Goal: Task Accomplishment & Management: Manage account settings

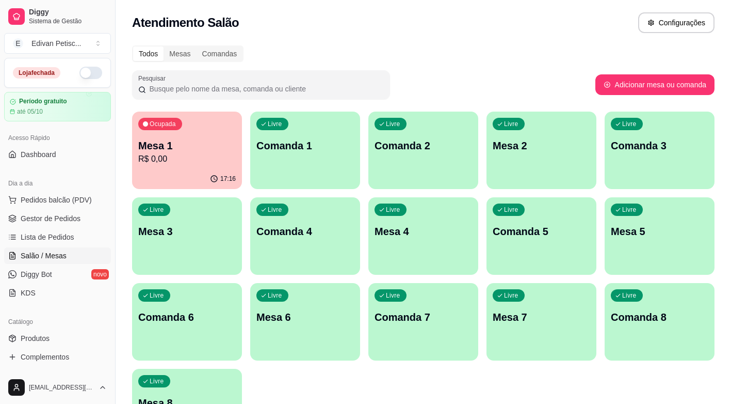
scroll to position [52, 0]
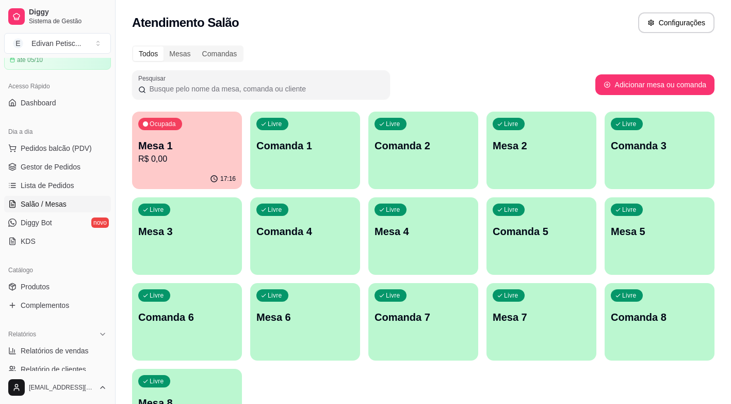
click at [180, 143] on p "Mesa 1" at bounding box center [187, 145] width 98 height 14
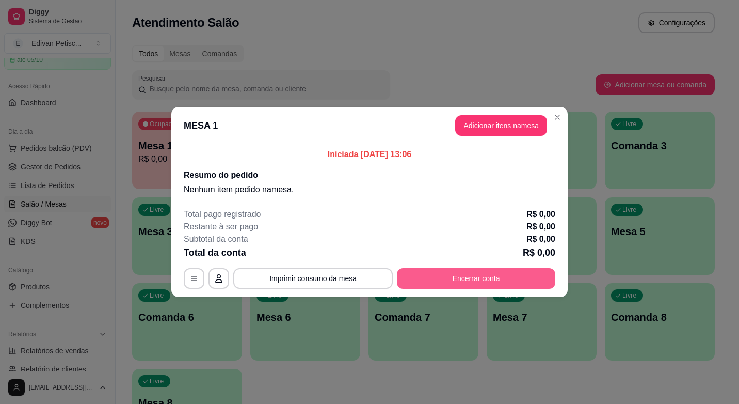
click at [486, 276] on button "Encerrar conta" at bounding box center [476, 278] width 158 height 21
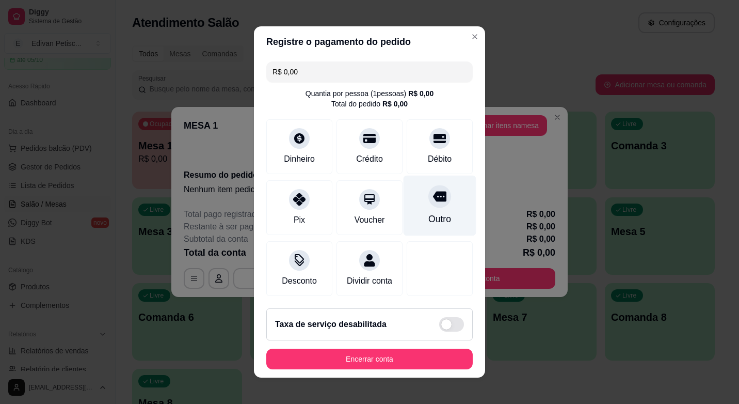
click at [434, 194] on icon at bounding box center [439, 196] width 13 height 10
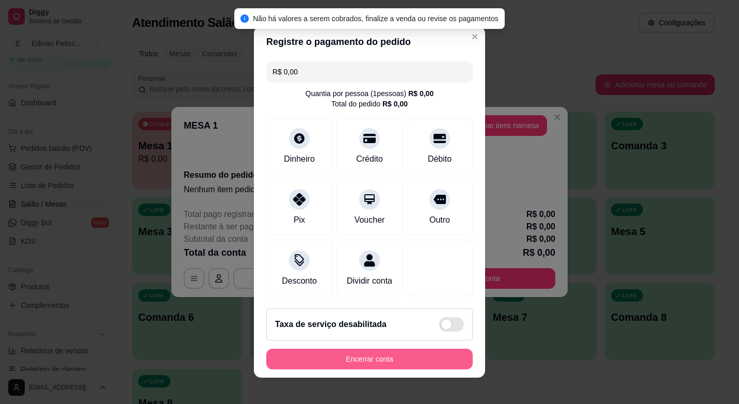
click at [368, 365] on button "Encerrar conta" at bounding box center [369, 358] width 206 height 21
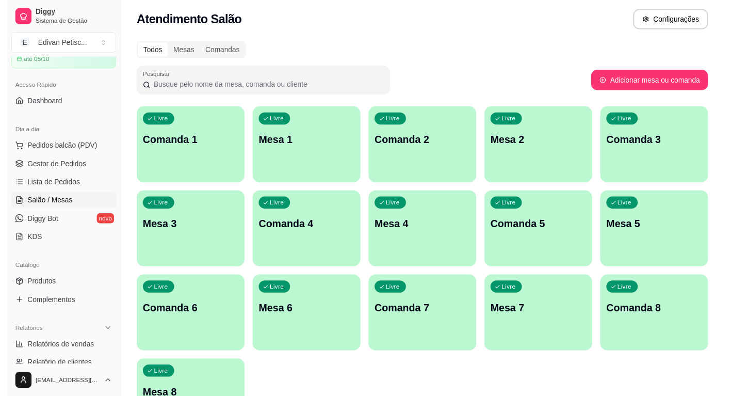
scroll to position [0, 0]
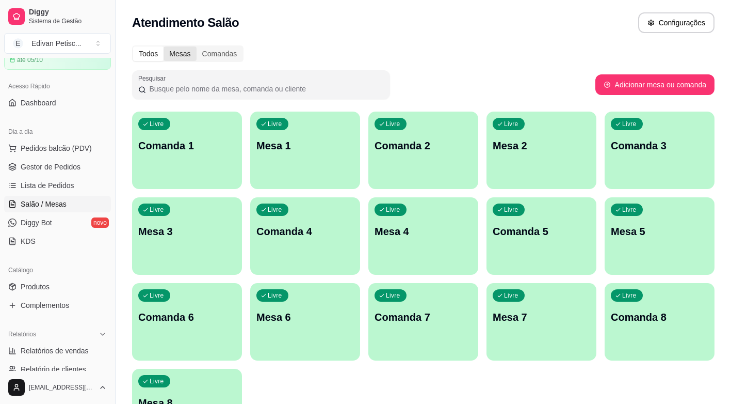
click at [175, 51] on div "Mesas" at bounding box center [180, 53] width 33 height 14
click at [164, 46] on input "Mesas" at bounding box center [164, 46] width 0 height 0
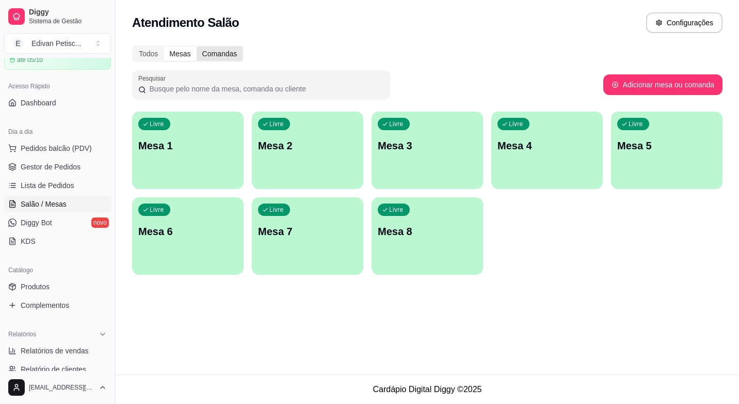
click at [212, 56] on div "Comandas" at bounding box center [220, 53] width 46 height 14
click at [197, 46] on input "Comandas" at bounding box center [197, 46] width 0 height 0
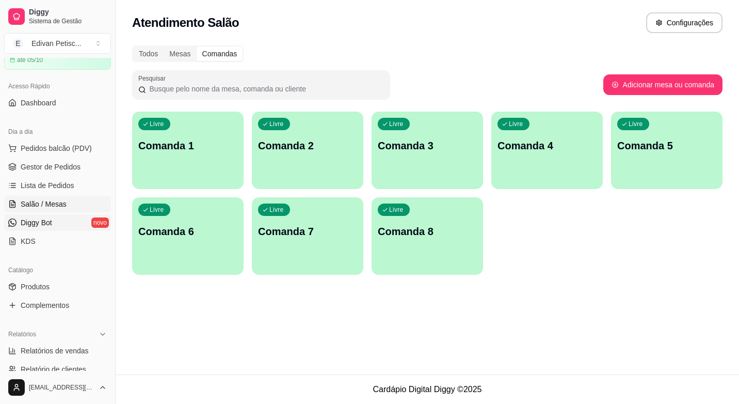
click at [42, 226] on span "Diggy Bot" at bounding box center [36, 222] width 31 height 10
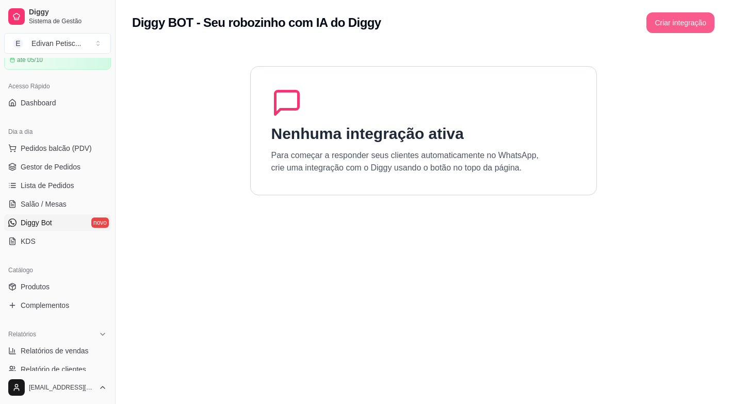
click at [696, 21] on button "Criar integração" at bounding box center [681, 22] width 68 height 21
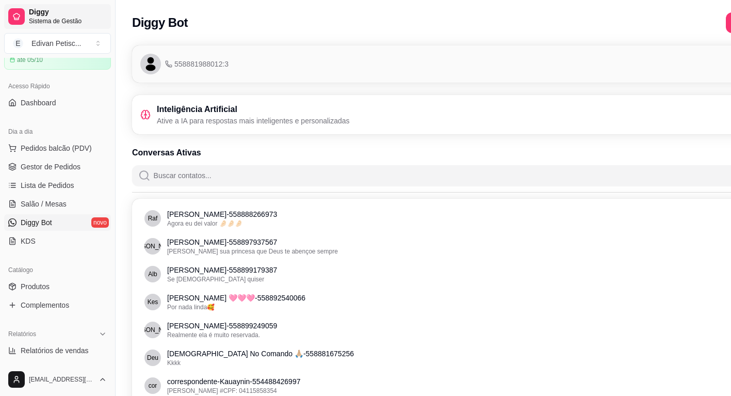
click at [51, 18] on span "Sistema de Gestão" at bounding box center [68, 21] width 78 height 8
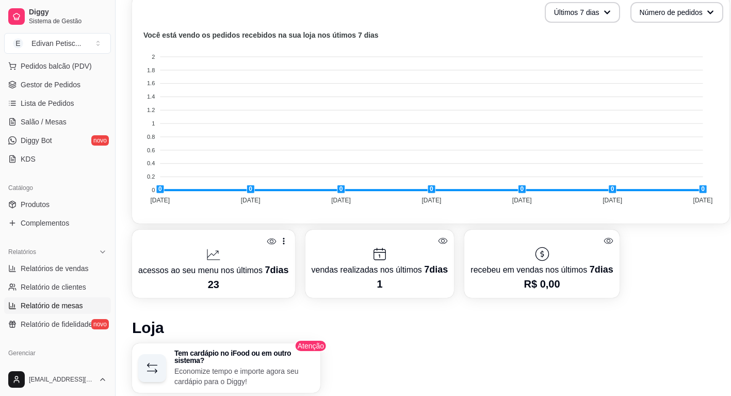
scroll to position [133, 0]
click at [54, 85] on span "Gestor de Pedidos" at bounding box center [51, 86] width 60 height 10
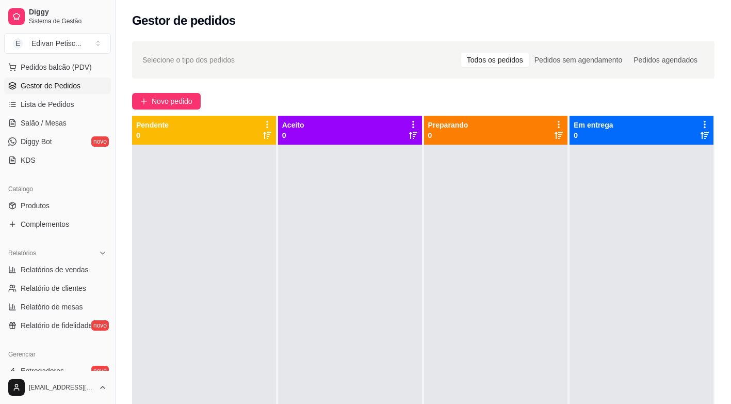
click at [266, 124] on icon at bounding box center [267, 124] width 9 height 9
click at [192, 49] on div "Selecione o tipo dos pedidos Todos os pedidos Pedidos sem agendamento Pedidos a…" at bounding box center [423, 59] width 583 height 37
click at [213, 59] on span "Selecione o tipo dos pedidos" at bounding box center [188, 59] width 92 height 11
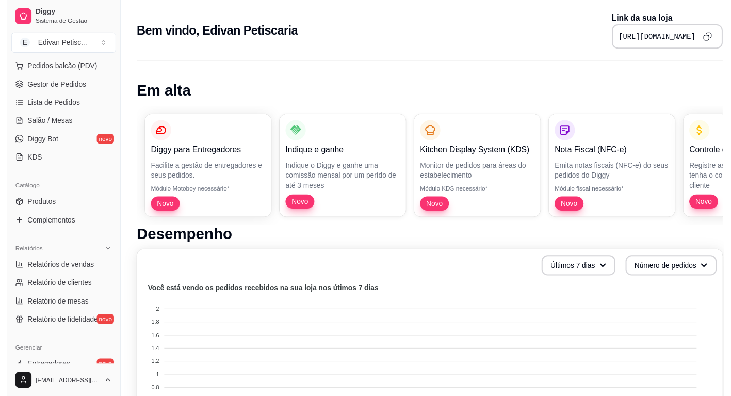
scroll to position [258, 0]
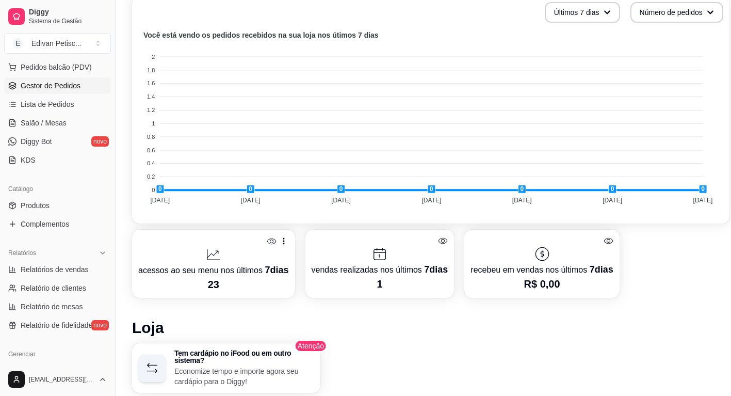
click at [46, 86] on span "Gestor de Pedidos" at bounding box center [51, 86] width 60 height 10
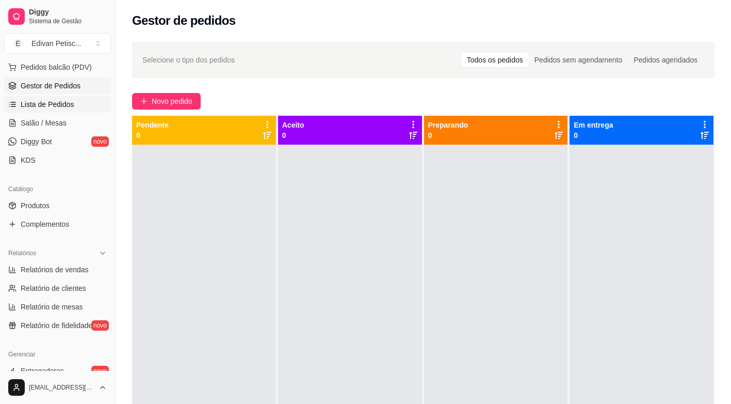
click at [57, 101] on span "Lista de Pedidos" at bounding box center [48, 104] width 54 height 10
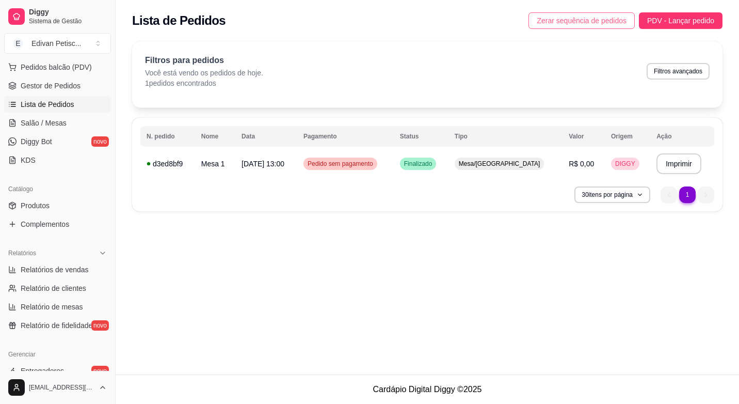
click at [586, 22] on span "Zerar sequência de pedidos" at bounding box center [582, 20] width 90 height 11
click at [670, 164] on button "Imprimir" at bounding box center [678, 163] width 45 height 21
click at [46, 204] on span "Produtos" at bounding box center [35, 205] width 29 height 10
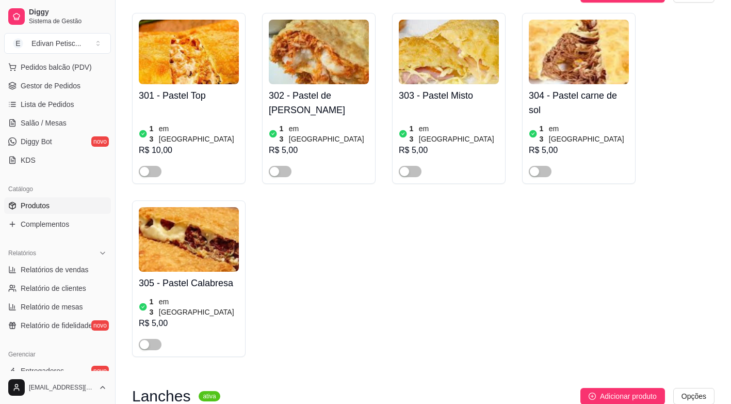
scroll to position [103, 0]
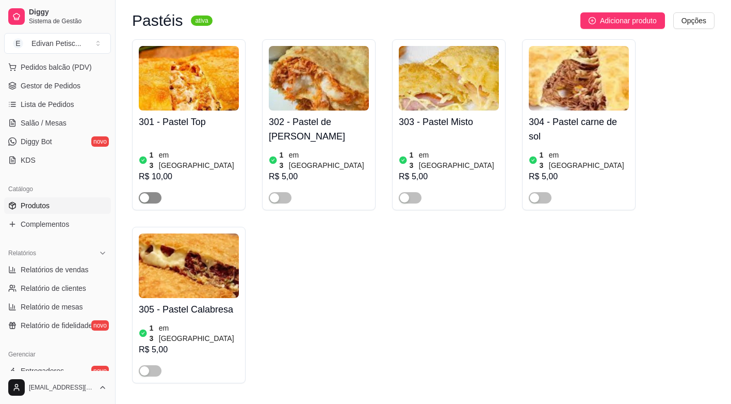
click at [158, 192] on span "button" at bounding box center [150, 197] width 23 height 11
click at [286, 192] on span "button" at bounding box center [280, 197] width 23 height 11
click at [421, 192] on span "button" at bounding box center [410, 197] width 23 height 11
click at [546, 192] on span "button" at bounding box center [540, 197] width 23 height 11
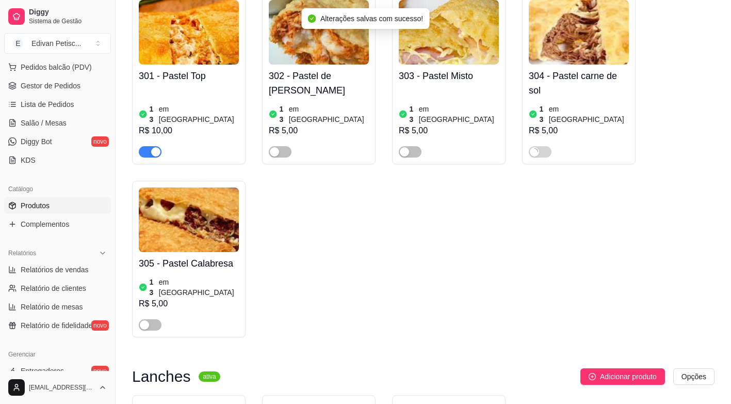
scroll to position [155, 0]
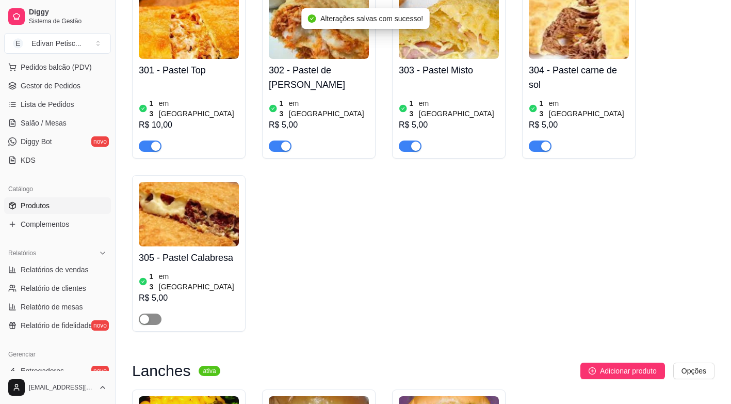
click at [160, 313] on span "button" at bounding box center [150, 318] width 23 height 11
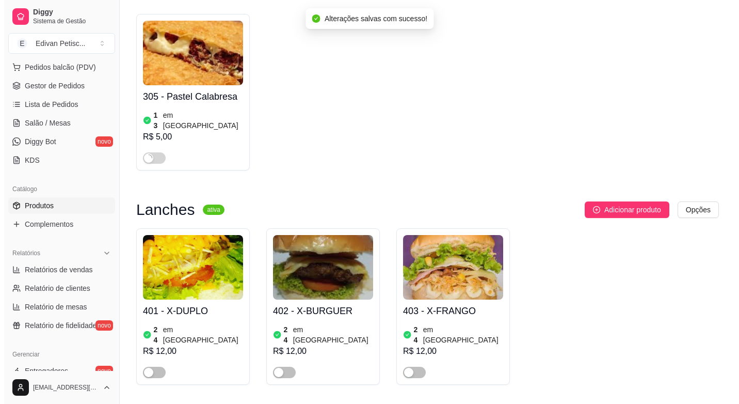
scroll to position [361, 0]
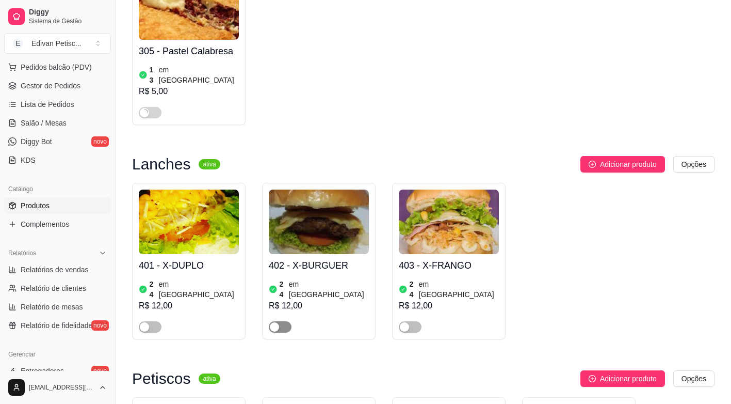
click at [284, 321] on span "button" at bounding box center [280, 326] width 23 height 11
drag, startPoint x: 157, startPoint y: 297, endPoint x: 164, endPoint y: 296, distance: 6.8
click at [164, 312] on div at bounding box center [189, 322] width 100 height 21
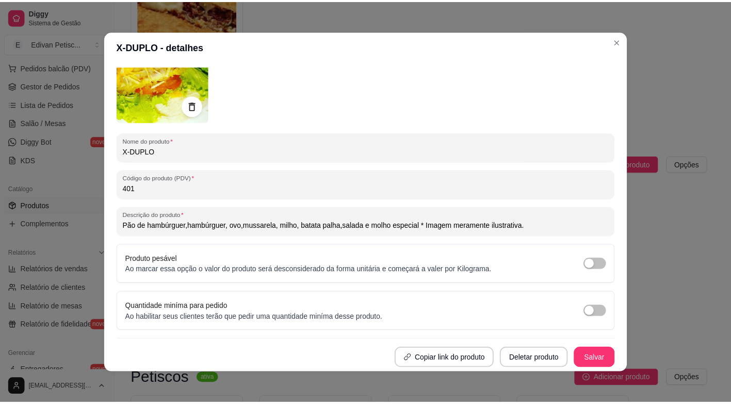
scroll to position [2, 0]
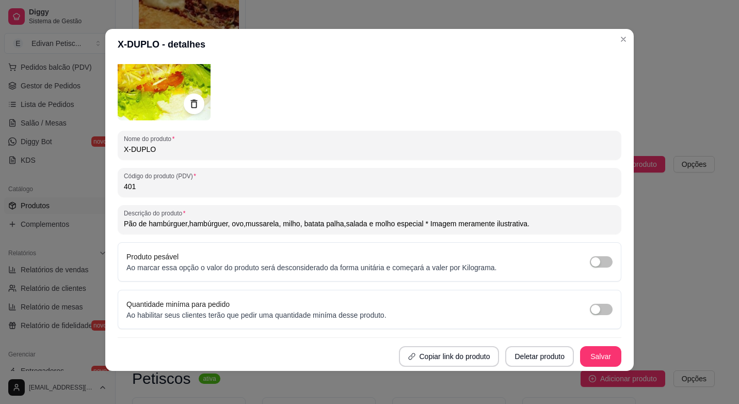
type input "Pão de hambúrguer,hambúrguer, ovo,mussarela, milho, batata palha,salada e molho…"
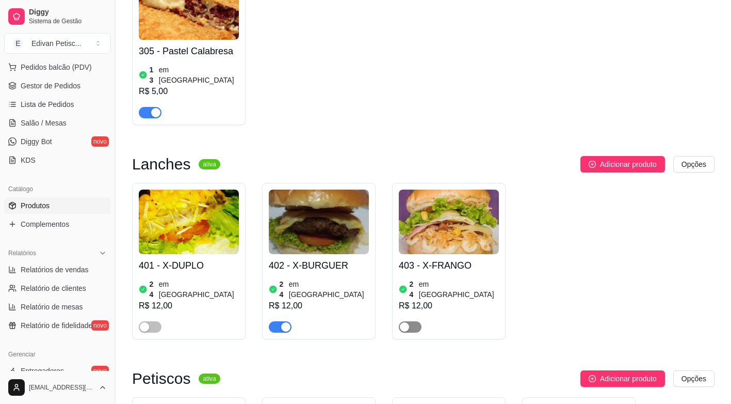
click at [418, 321] on span "button" at bounding box center [410, 326] width 23 height 11
click at [157, 321] on span "button" at bounding box center [150, 326] width 23 height 11
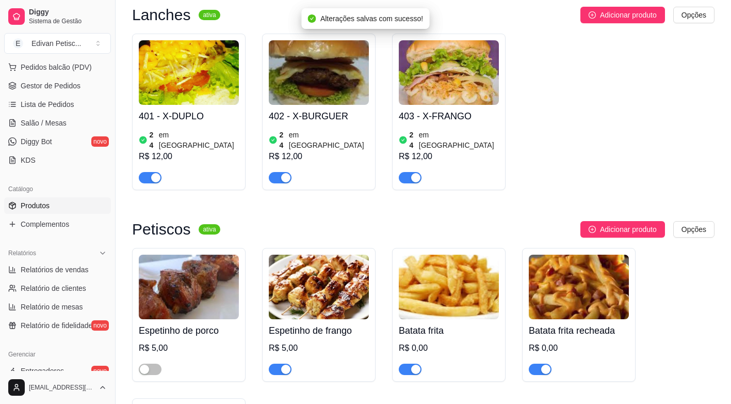
scroll to position [516, 0]
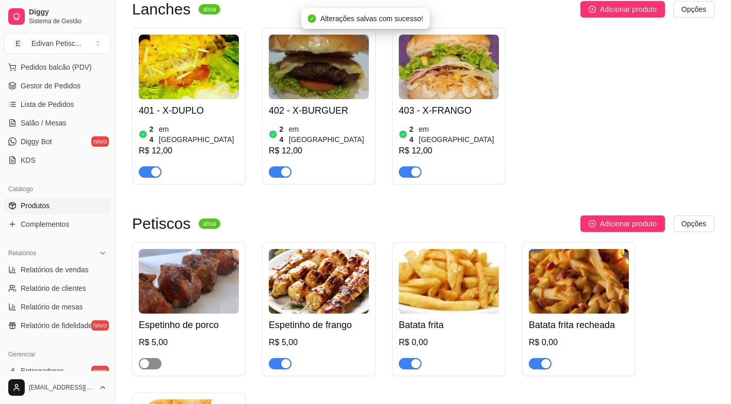
click at [157, 358] on span "button" at bounding box center [150, 363] width 23 height 11
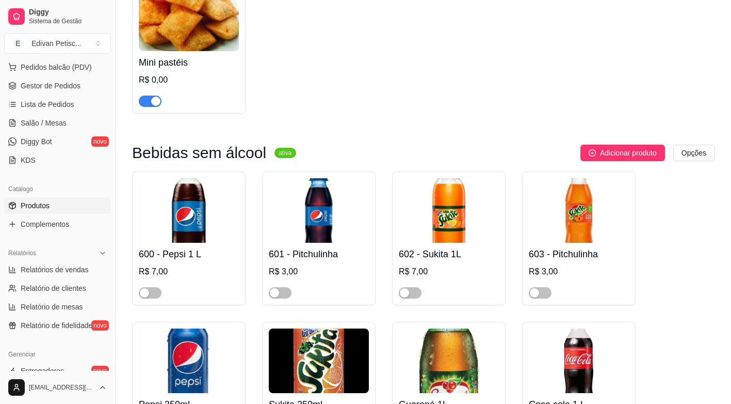
scroll to position [929, 0]
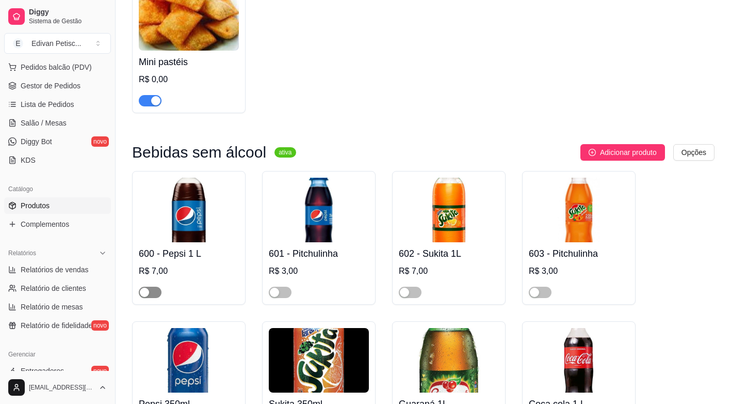
click at [158, 286] on span "button" at bounding box center [150, 291] width 23 height 11
click at [287, 286] on span "button" at bounding box center [280, 291] width 23 height 11
click at [419, 286] on span "button" at bounding box center [410, 291] width 23 height 11
click at [548, 286] on span "button" at bounding box center [540, 291] width 23 height 11
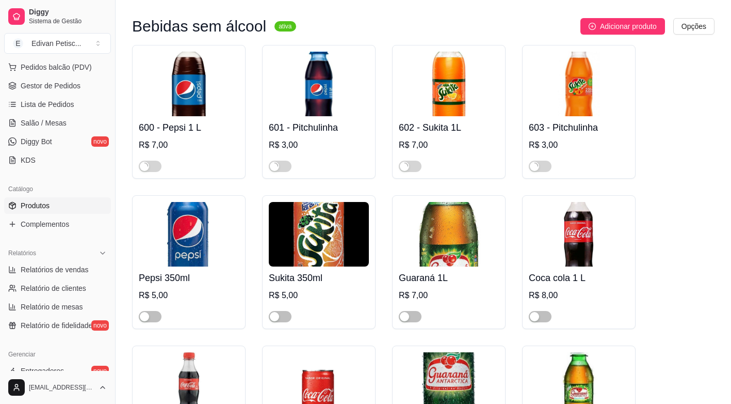
scroll to position [1084, 0]
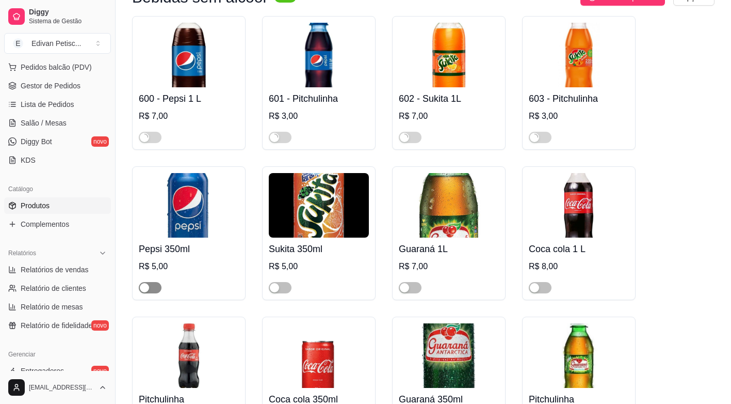
click at [157, 282] on span "button" at bounding box center [150, 287] width 23 height 11
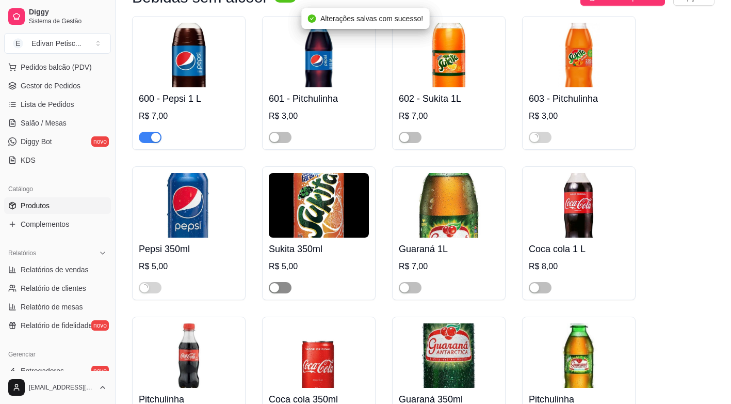
click at [291, 282] on span "button" at bounding box center [280, 287] width 23 height 11
drag, startPoint x: 420, startPoint y: 259, endPoint x: 442, endPoint y: 267, distance: 24.0
click at [421, 282] on span "button" at bounding box center [410, 287] width 23 height 11
click at [548, 282] on span "button" at bounding box center [540, 287] width 23 height 11
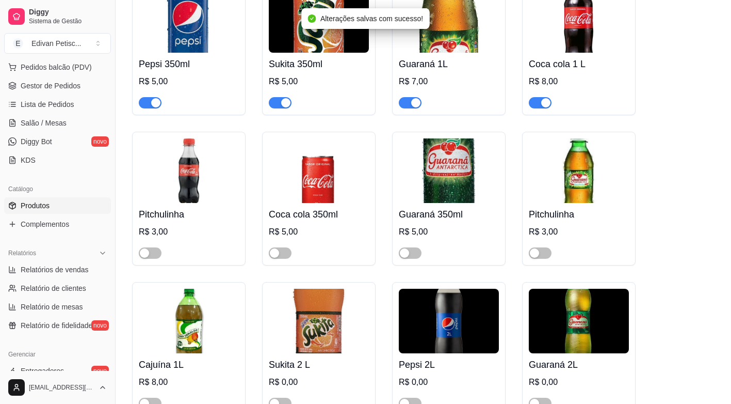
scroll to position [1290, 0]
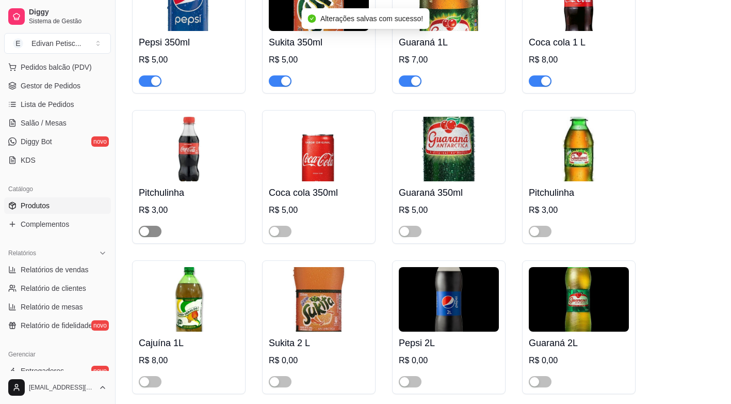
click at [159, 226] on span "button" at bounding box center [150, 231] width 23 height 11
click at [287, 226] on span "button" at bounding box center [280, 231] width 23 height 11
click at [418, 226] on span "button" at bounding box center [410, 231] width 23 height 11
click at [549, 226] on span "button" at bounding box center [540, 231] width 23 height 11
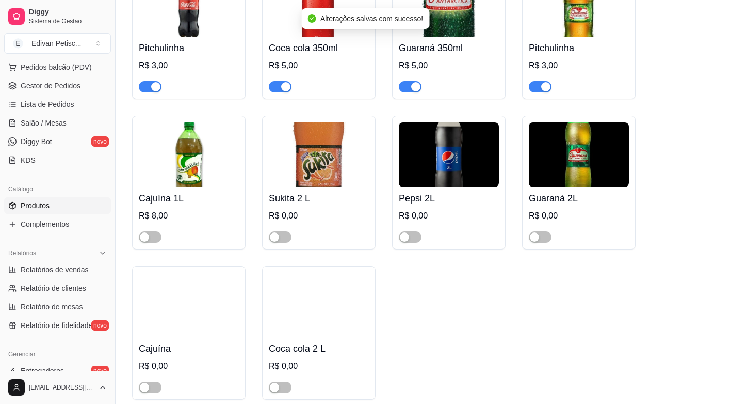
scroll to position [1445, 0]
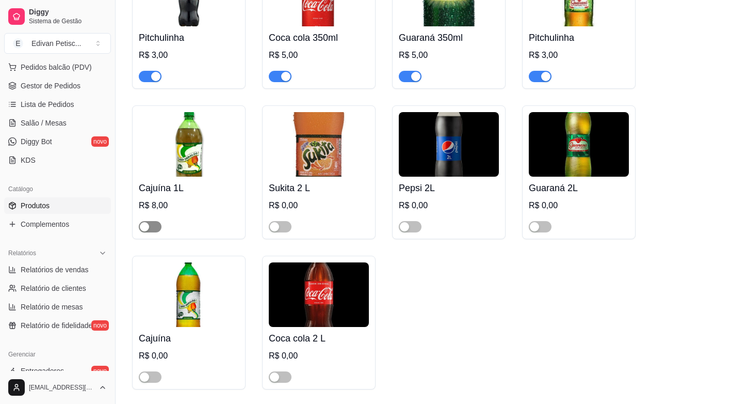
click at [158, 221] on span "button" at bounding box center [150, 226] width 23 height 11
click at [289, 221] on span "button" at bounding box center [280, 226] width 23 height 11
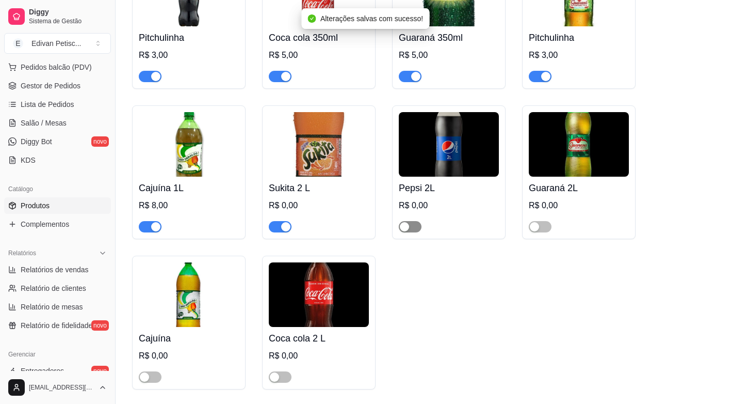
click at [418, 221] on span "button" at bounding box center [410, 226] width 23 height 11
click at [551, 221] on span "button" at bounding box center [540, 226] width 23 height 11
click at [290, 371] on span "button" at bounding box center [280, 376] width 23 height 11
click at [159, 371] on span "button" at bounding box center [150, 376] width 23 height 11
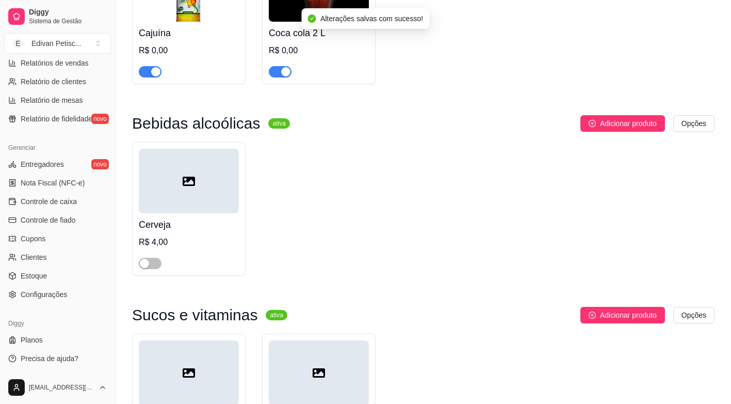
scroll to position [1806, 0]
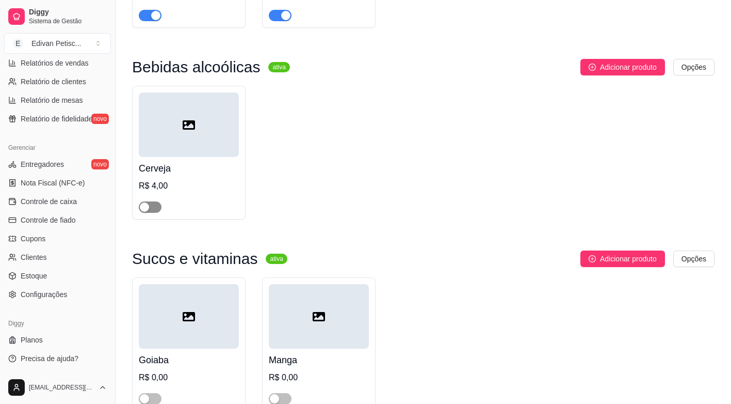
click at [161, 201] on span "button" at bounding box center [150, 206] width 23 height 11
click at [158, 393] on span "button" at bounding box center [150, 398] width 23 height 11
click at [290, 393] on span "button" at bounding box center [280, 398] width 23 height 11
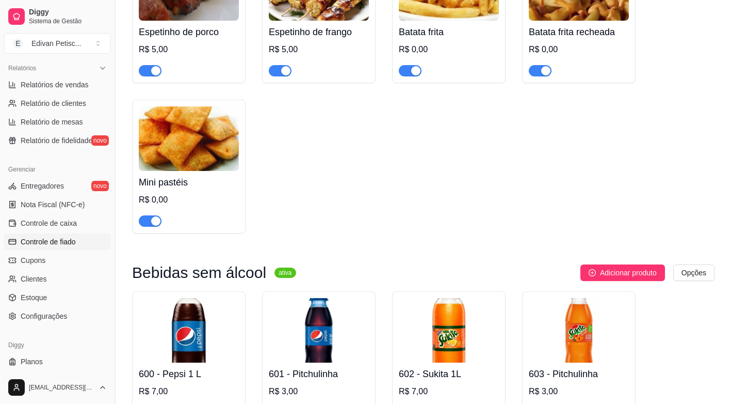
scroll to position [339, 0]
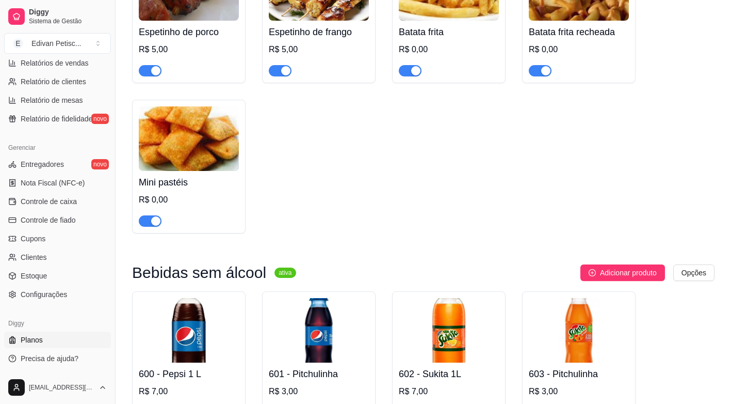
click at [25, 341] on span "Planos" at bounding box center [32, 339] width 22 height 10
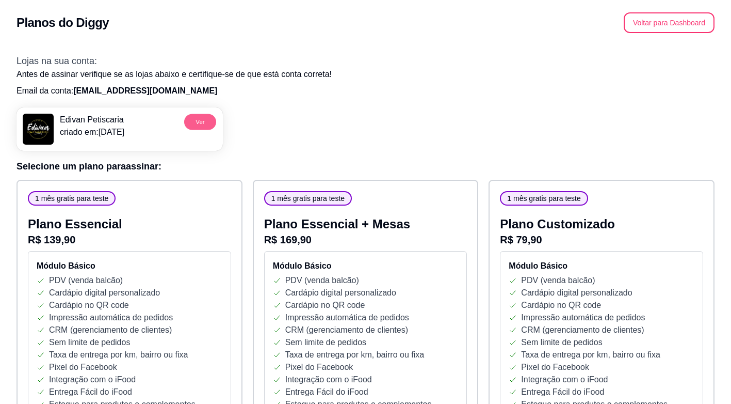
click at [199, 119] on button "Ver" at bounding box center [200, 122] width 32 height 16
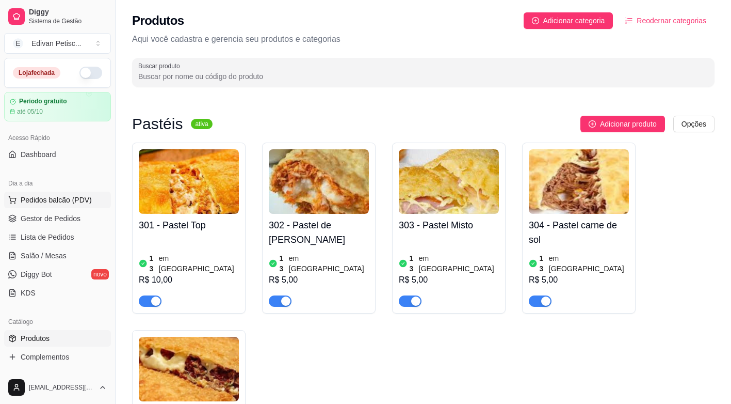
click at [51, 200] on span "Pedidos balcão (PDV)" at bounding box center [56, 200] width 71 height 10
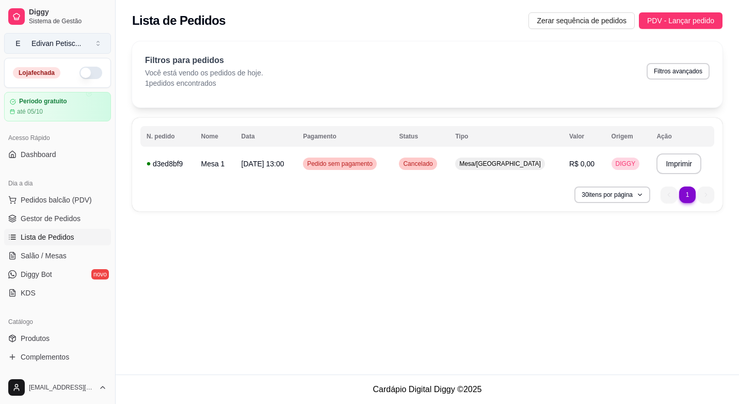
click at [83, 40] on button "E [PERSON_NAME] ..." at bounding box center [57, 43] width 107 height 21
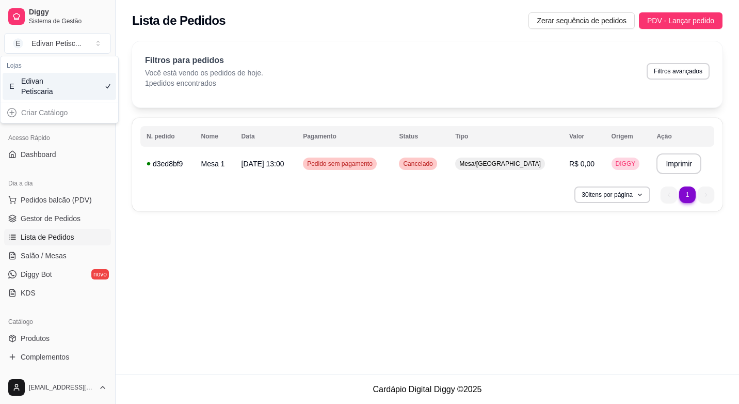
click at [78, 89] on div "E Edivan Petiscaria" at bounding box center [60, 86] width 114 height 27
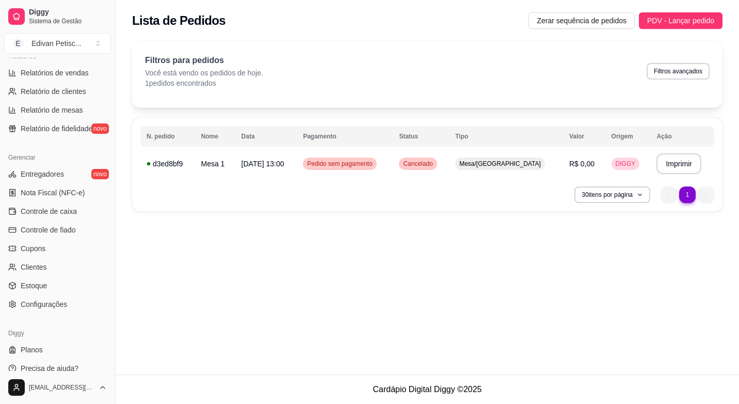
scroll to position [339, 0]
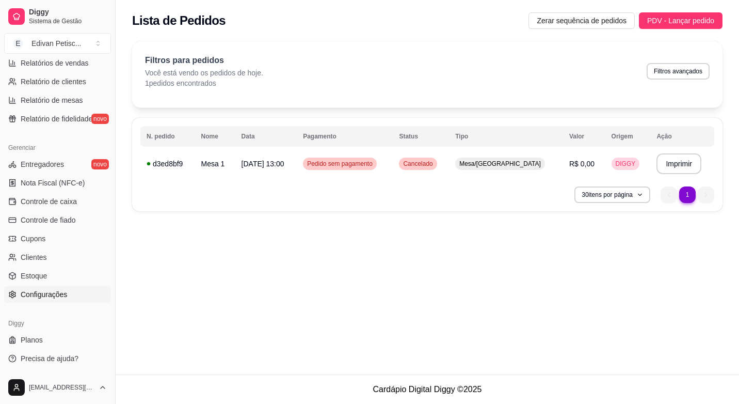
click at [38, 294] on span "Configurações" at bounding box center [44, 294] width 46 height 10
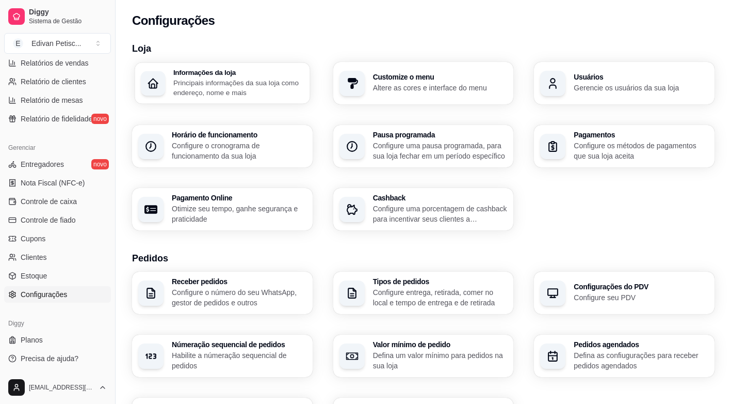
click at [248, 98] on p "Principais informações da sua loja como endereço, nome e mais" at bounding box center [238, 87] width 131 height 20
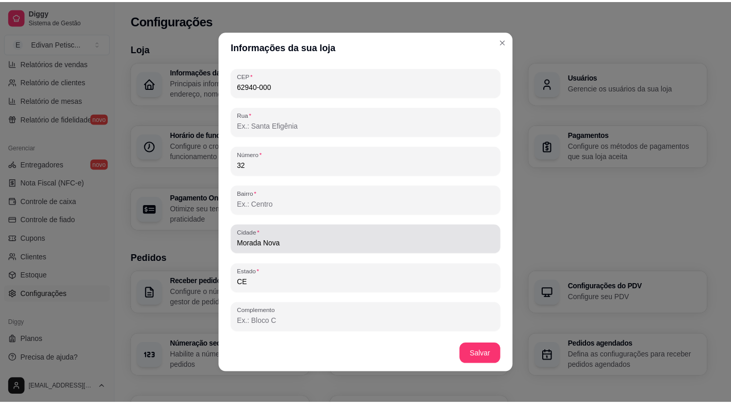
scroll to position [2, 0]
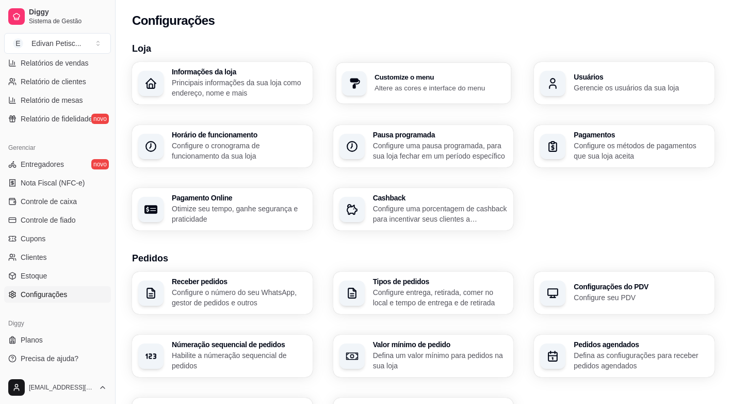
click at [442, 81] on div "Customize o menu Altere as cores e interface do menu" at bounding box center [440, 83] width 131 height 19
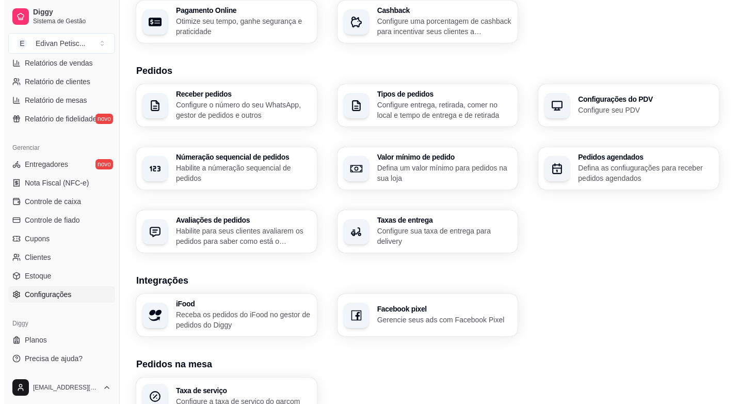
scroll to position [206, 0]
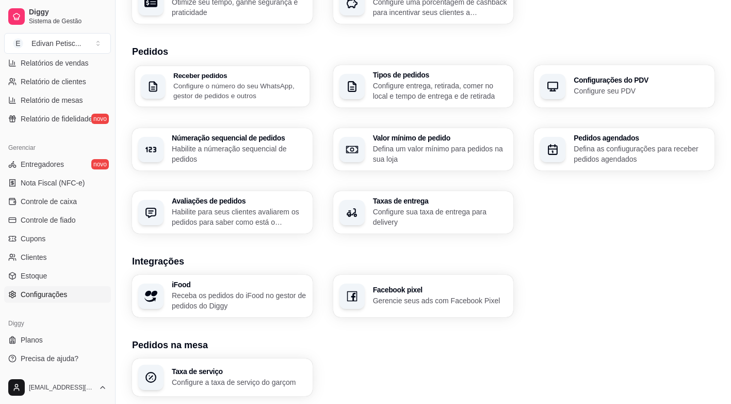
click at [241, 93] on p "Configure o número do seu WhatsApp, gestor de pedidos e outros" at bounding box center [238, 91] width 131 height 20
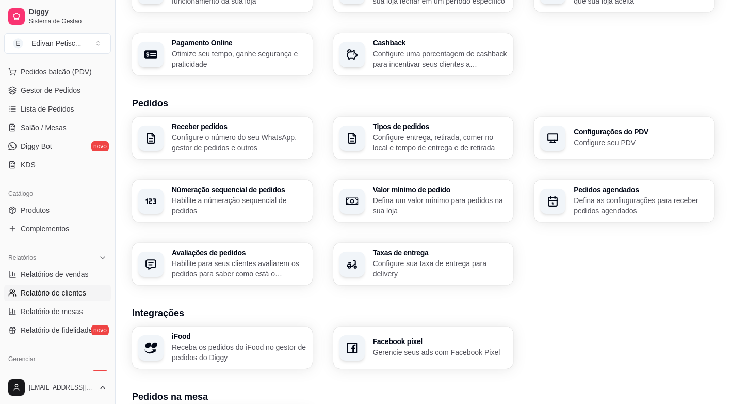
scroll to position [81, 0]
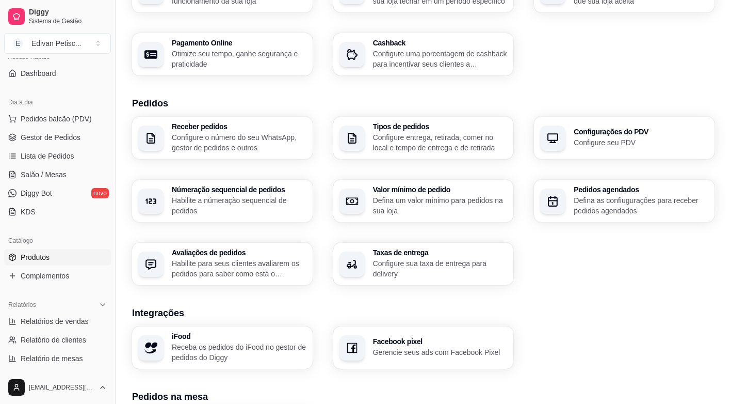
click at [37, 259] on span "Produtos" at bounding box center [35, 257] width 29 height 10
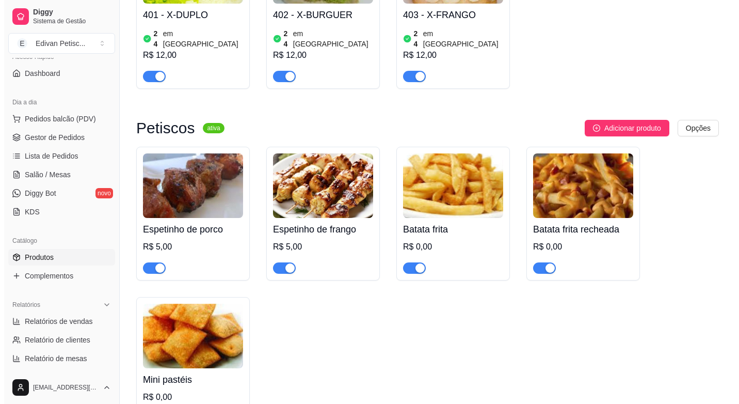
scroll to position [619, 0]
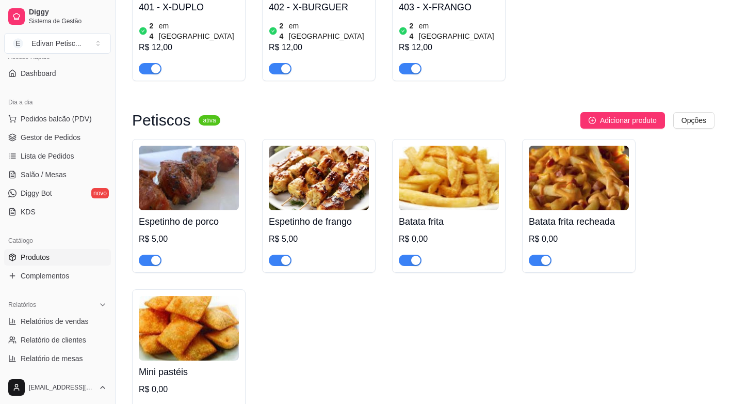
click at [419, 233] on div "R$ 0,00" at bounding box center [449, 239] width 100 height 12
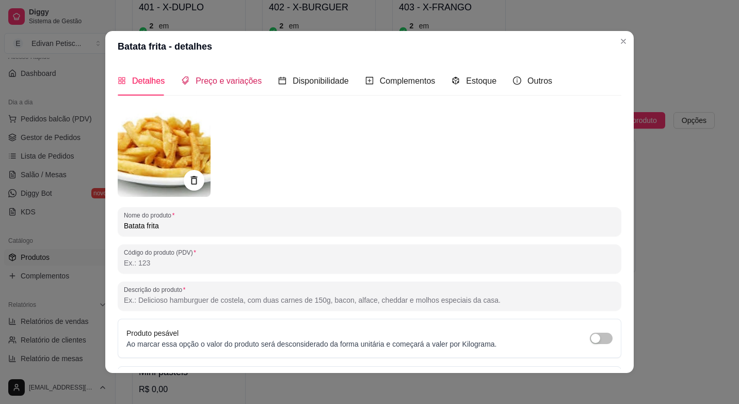
click at [231, 82] on span "Preço e variações" at bounding box center [229, 80] width 66 height 9
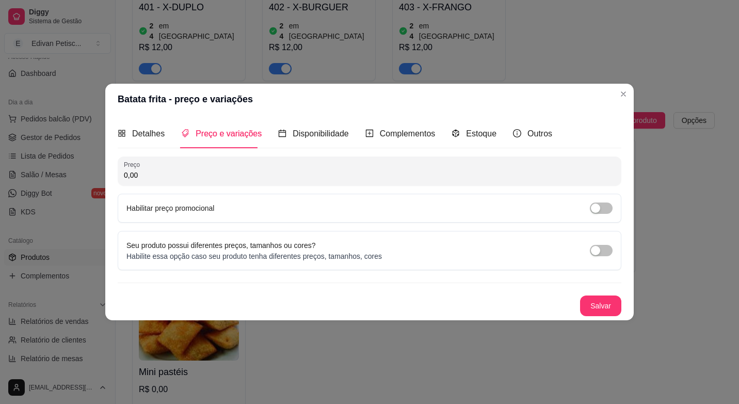
click at [143, 172] on input "0,00" at bounding box center [369, 175] width 491 height 10
type input "15,00"
click at [600, 306] on button "Salvar" at bounding box center [600, 305] width 41 height 21
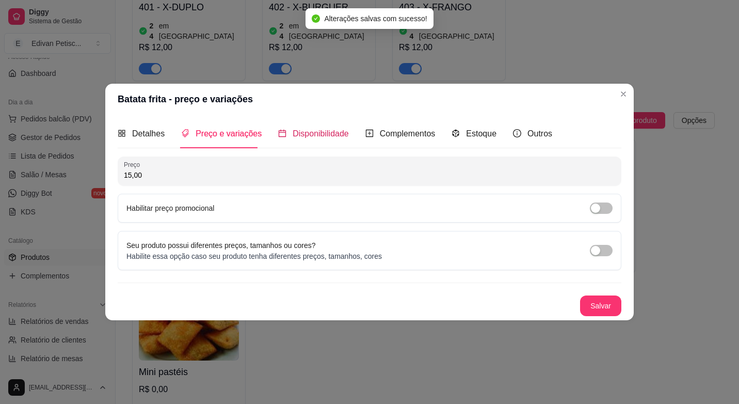
click at [328, 139] on div "Disponibilidade" at bounding box center [313, 133] width 71 height 13
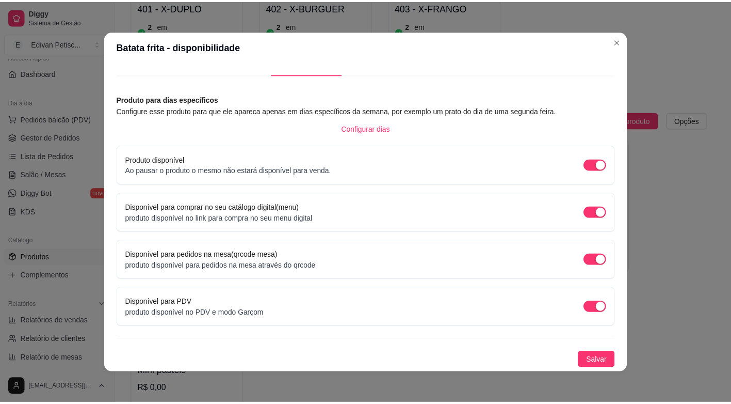
scroll to position [0, 0]
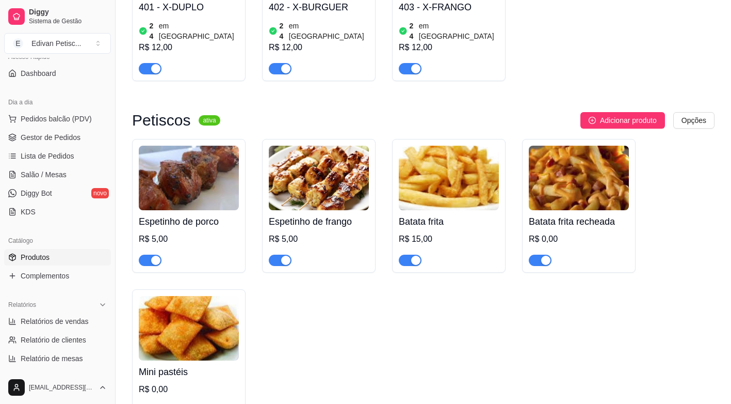
click at [550, 233] on div "R$ 0,00" at bounding box center [579, 239] width 100 height 12
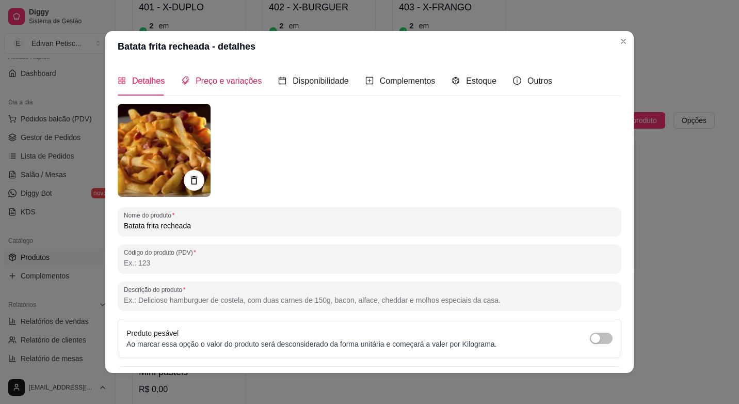
click at [221, 81] on span "Preço e variações" at bounding box center [229, 80] width 66 height 9
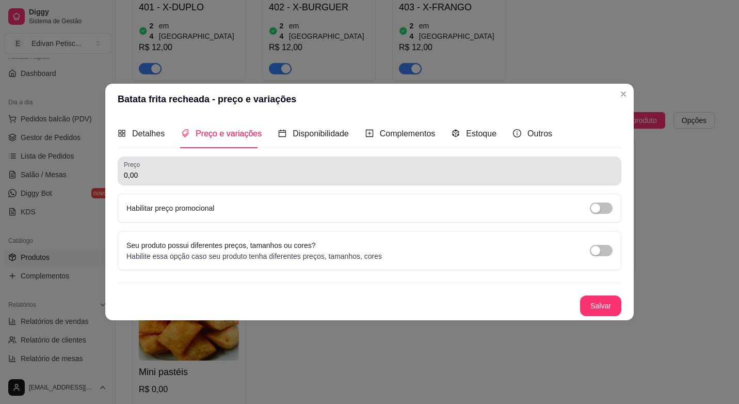
click at [144, 176] on input "0,00" at bounding box center [369, 175] width 491 height 10
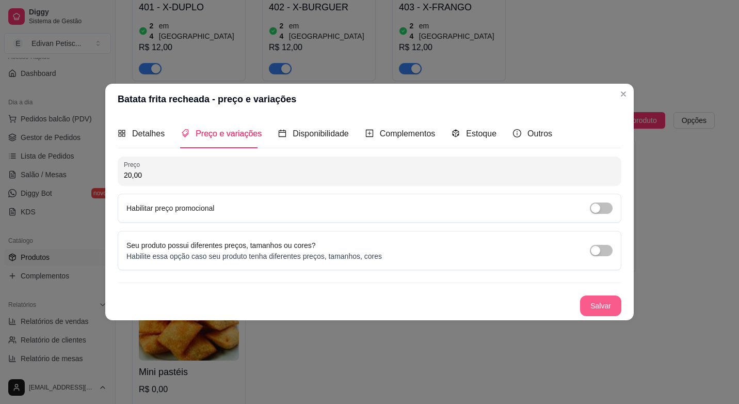
type input "20,00"
click at [610, 311] on button "Salvar" at bounding box center [600, 305] width 41 height 21
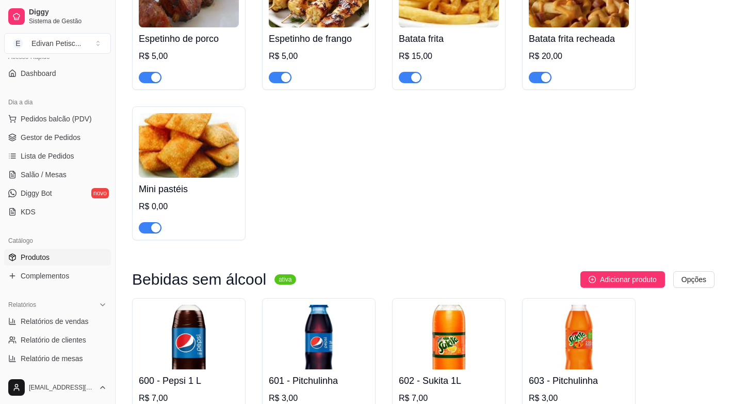
scroll to position [826, 0]
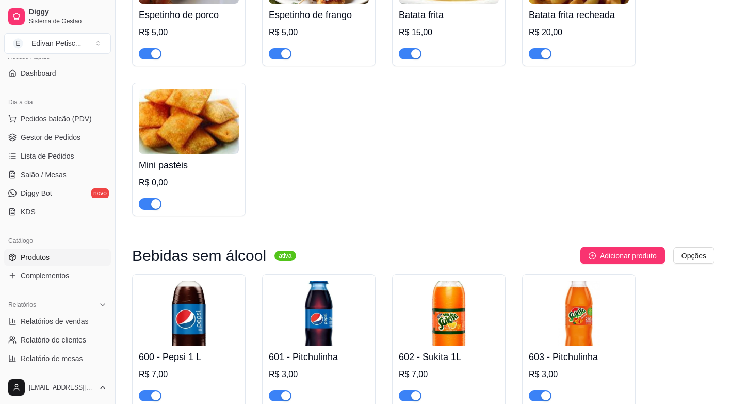
click at [200, 177] on div "R$ 0,00" at bounding box center [189, 183] width 100 height 12
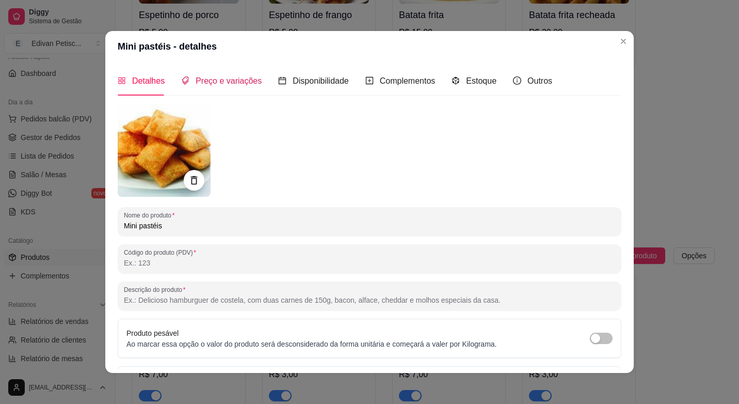
click at [237, 78] on span "Preço e variações" at bounding box center [229, 80] width 66 height 9
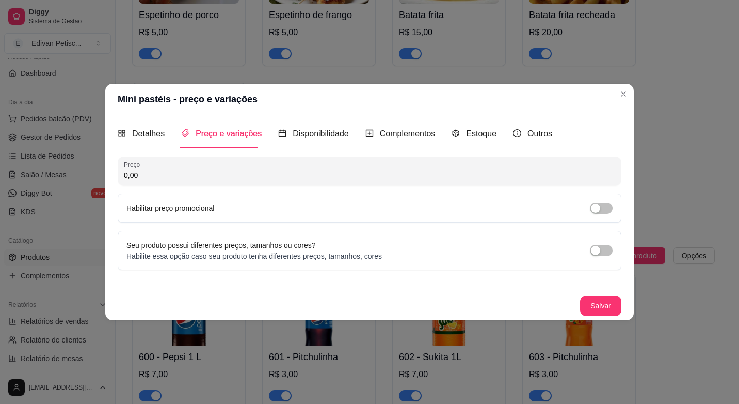
click at [134, 175] on input "0,00" at bounding box center [369, 175] width 491 height 10
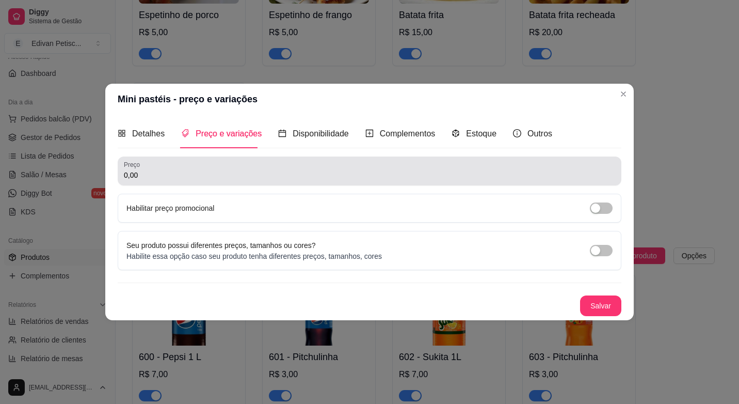
click at [123, 174] on div "Preço 0,00" at bounding box center [370, 170] width 504 height 29
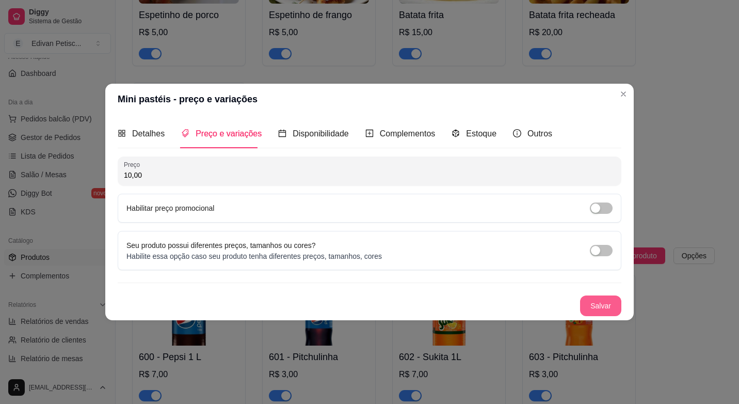
type input "10,00"
click at [598, 308] on button "Salvar" at bounding box center [600, 305] width 41 height 21
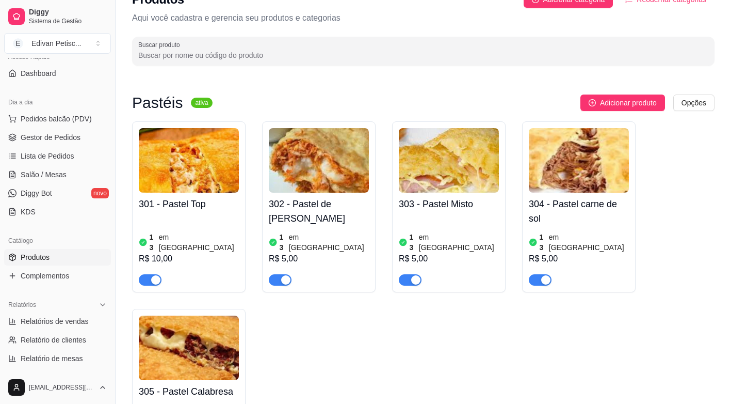
scroll to position [0, 0]
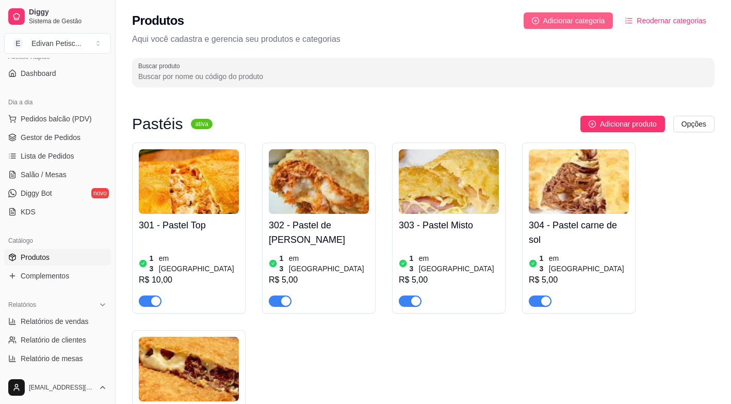
click at [574, 21] on span "Adicionar categoria" at bounding box center [574, 20] width 62 height 11
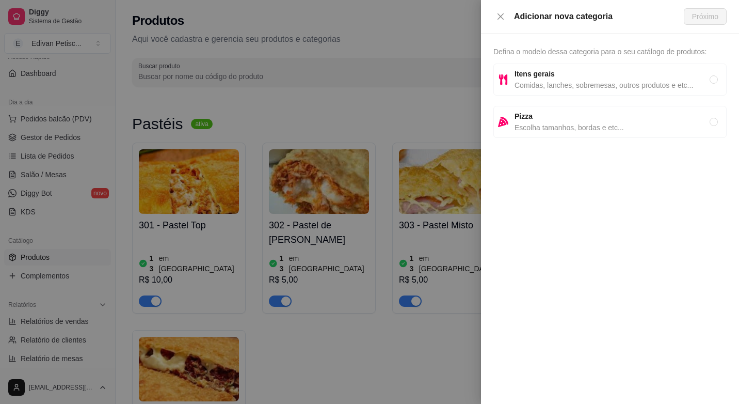
click at [709, 77] on span "Itens gerais" at bounding box center [612, 73] width 195 height 11
radio input "true"
click at [694, 18] on span "Próximo" at bounding box center [705, 16] width 26 height 11
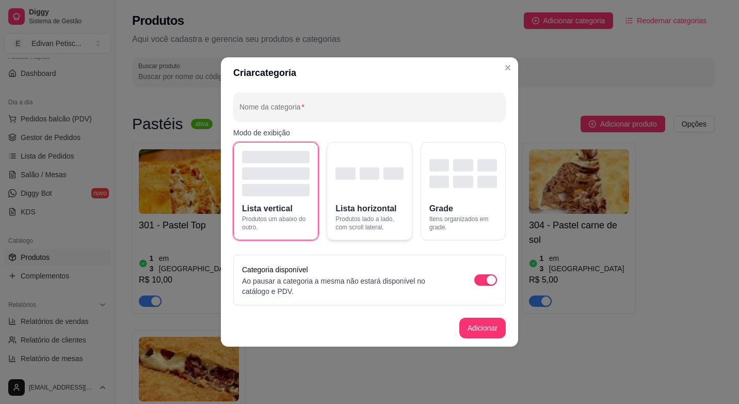
click at [374, 205] on span "Lista horizontal" at bounding box center [365, 208] width 61 height 12
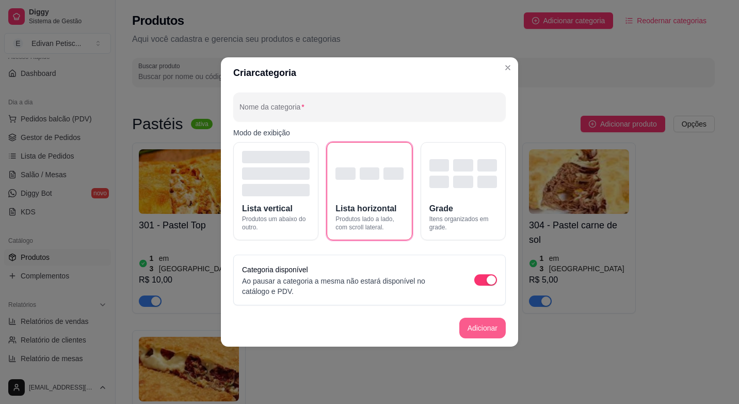
click at [488, 329] on button "Adicionar" at bounding box center [482, 327] width 46 height 21
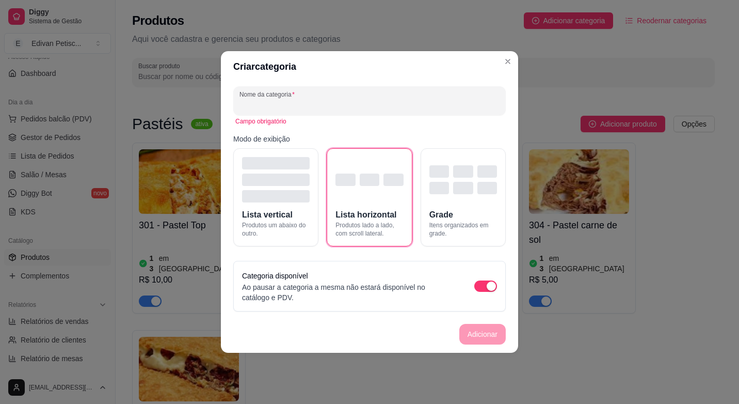
click at [259, 101] on input "Nome da categoria" at bounding box center [369, 105] width 260 height 10
type input "p"
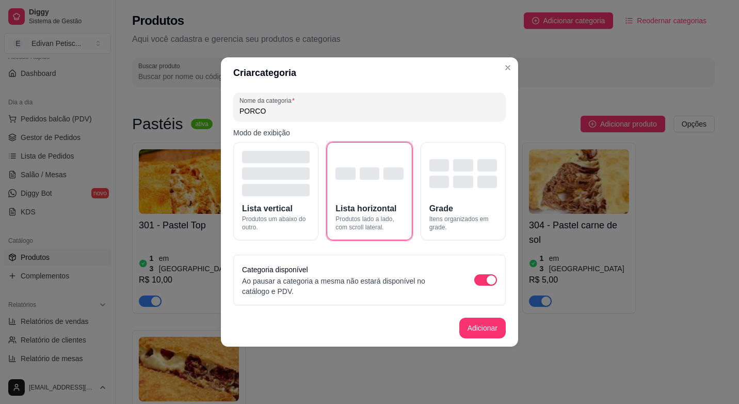
click at [265, 112] on input "PORCO" at bounding box center [369, 111] width 260 height 10
click at [266, 113] on input "PORCO" at bounding box center [369, 111] width 260 height 10
click at [265, 113] on input "PORCO" at bounding box center [369, 111] width 260 height 10
drag, startPoint x: 295, startPoint y: 88, endPoint x: 269, endPoint y: 107, distance: 32.0
click at [269, 107] on input "PORCO~e" at bounding box center [369, 111] width 260 height 10
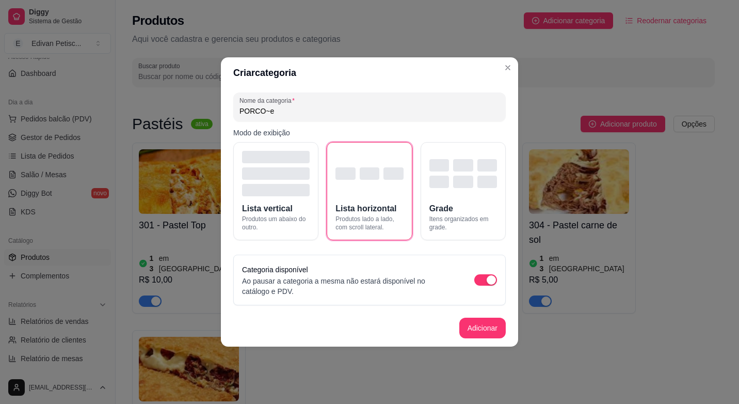
click at [275, 113] on input "PORCO~e" at bounding box center [369, 111] width 260 height 10
drag, startPoint x: 260, startPoint y: 113, endPoint x: 321, endPoint y: 101, distance: 62.5
click at [321, 101] on div "PORCOES" at bounding box center [369, 107] width 260 height 21
click at [274, 109] on input "PORCOES" at bounding box center [369, 111] width 260 height 10
type input "PORCO"
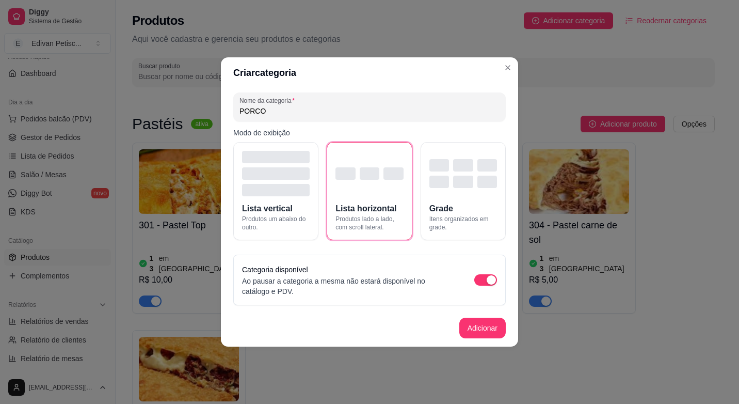
click at [268, 113] on input "PORCO" at bounding box center [369, 111] width 260 height 10
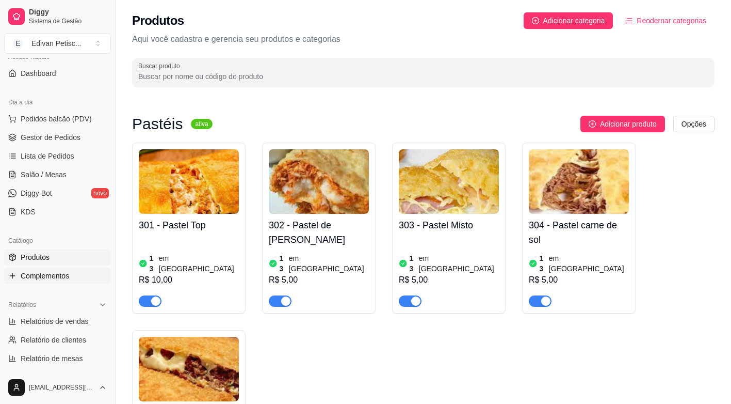
click at [42, 274] on span "Complementos" at bounding box center [45, 275] width 49 height 10
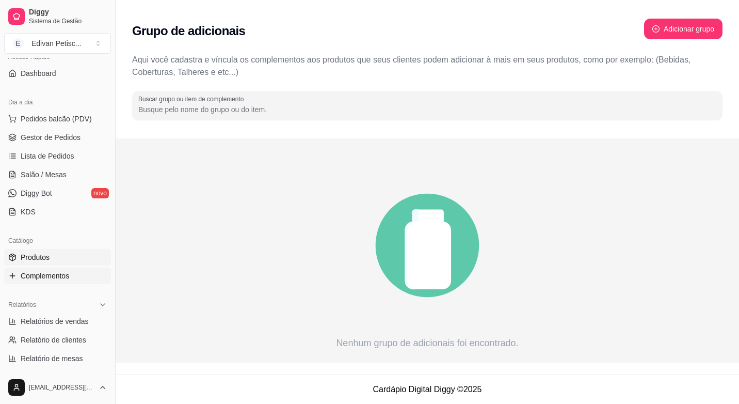
click at [39, 258] on span "Produtos" at bounding box center [35, 257] width 29 height 10
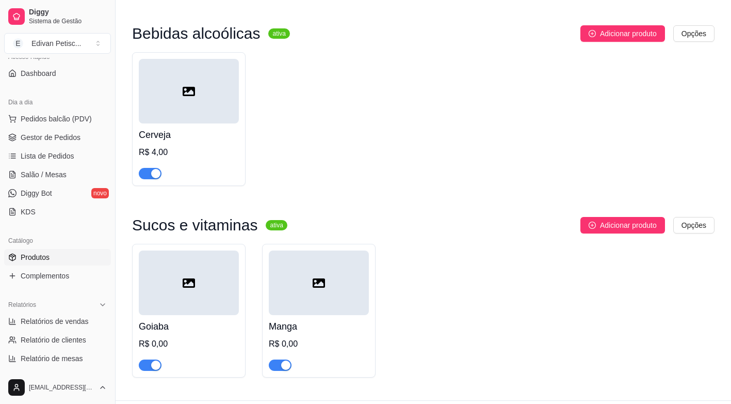
scroll to position [1841, 0]
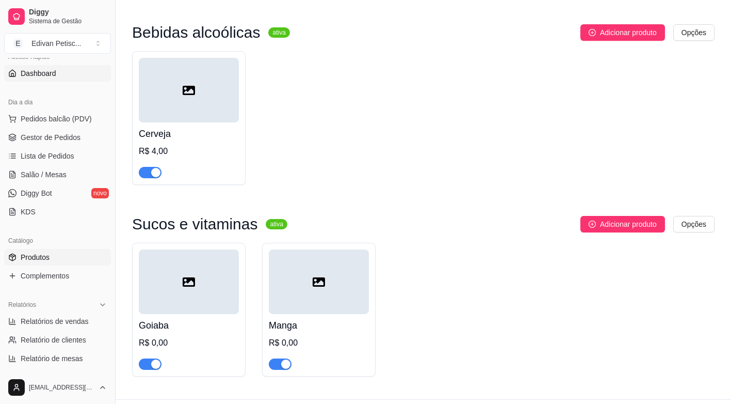
click at [72, 73] on link "Dashboard" at bounding box center [57, 73] width 107 height 17
click at [54, 70] on span "Dashboard" at bounding box center [39, 73] width 36 height 10
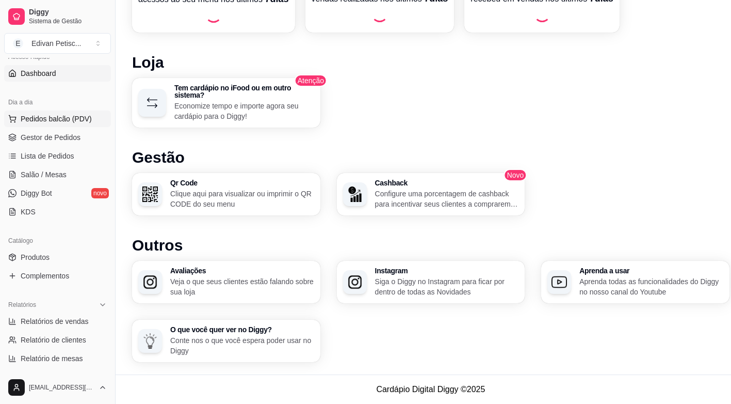
click at [40, 122] on span "Pedidos balcão (PDV)" at bounding box center [56, 119] width 71 height 10
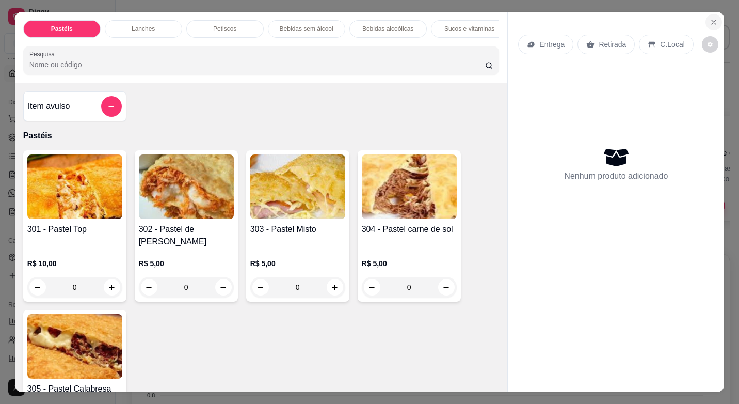
click at [710, 18] on icon "Close" at bounding box center [714, 22] width 8 height 8
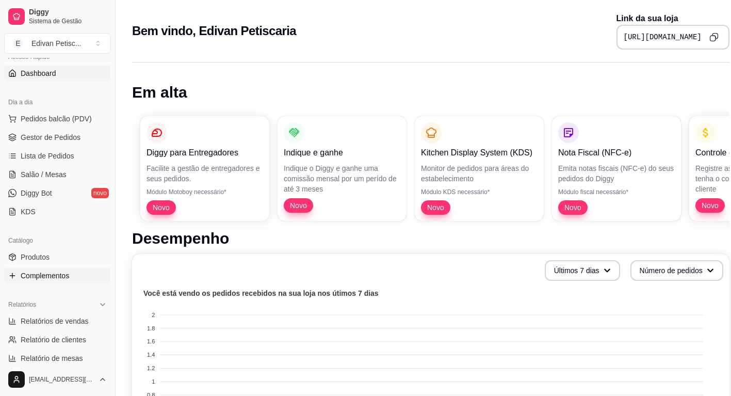
click at [52, 279] on span "Complementos" at bounding box center [45, 275] width 49 height 10
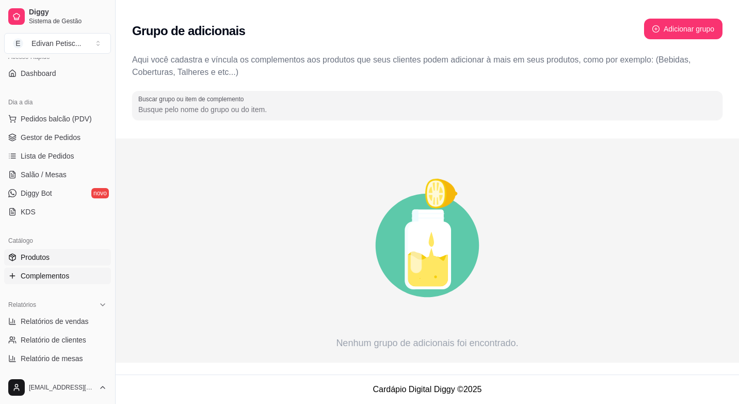
click at [54, 261] on link "Produtos" at bounding box center [57, 257] width 107 height 17
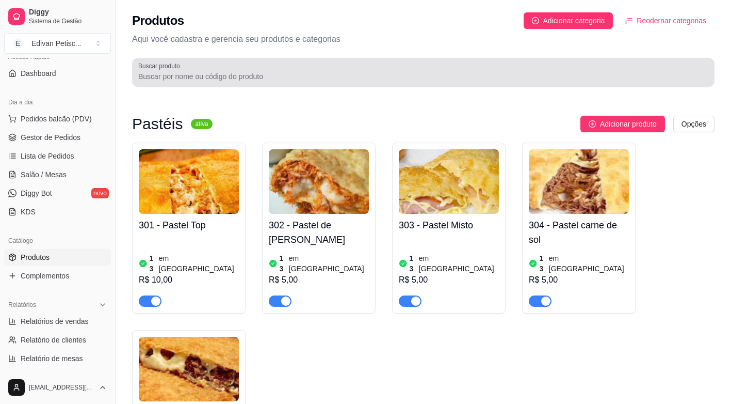
click at [193, 76] on input "Buscar produto" at bounding box center [423, 76] width 570 height 10
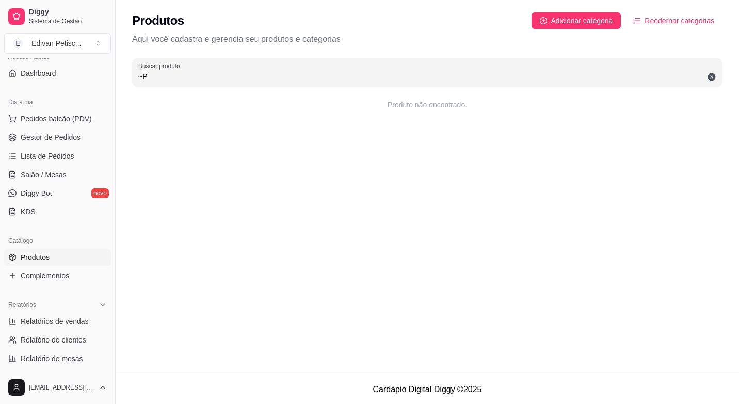
type input "~"
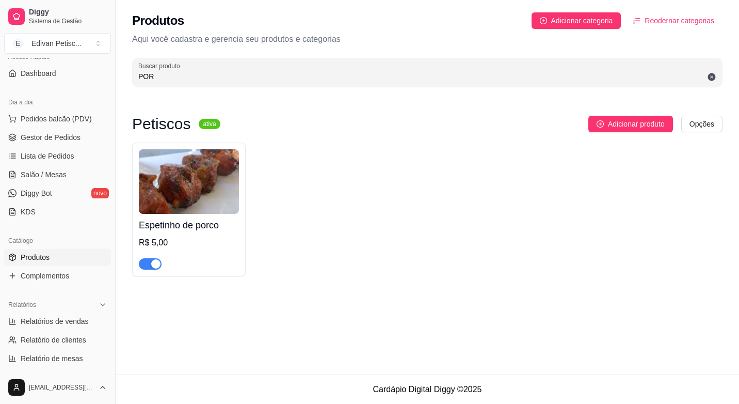
type input "POR"
click at [648, 21] on span "Reodernar categorias" at bounding box center [680, 20] width 70 height 11
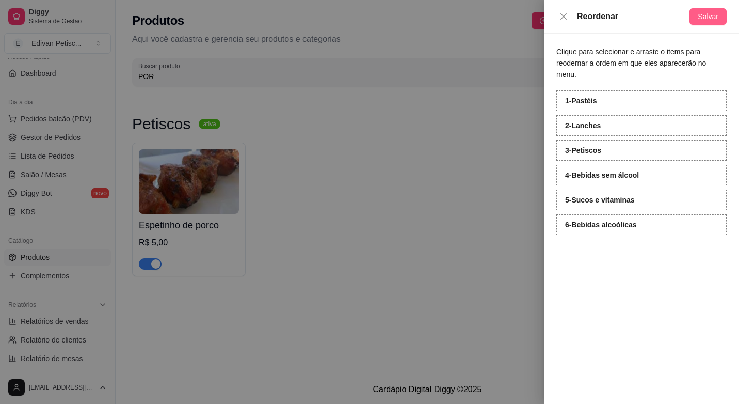
click at [708, 15] on span "Salvar" at bounding box center [708, 16] width 21 height 11
click at [566, 19] on icon "close" at bounding box center [563, 16] width 8 height 8
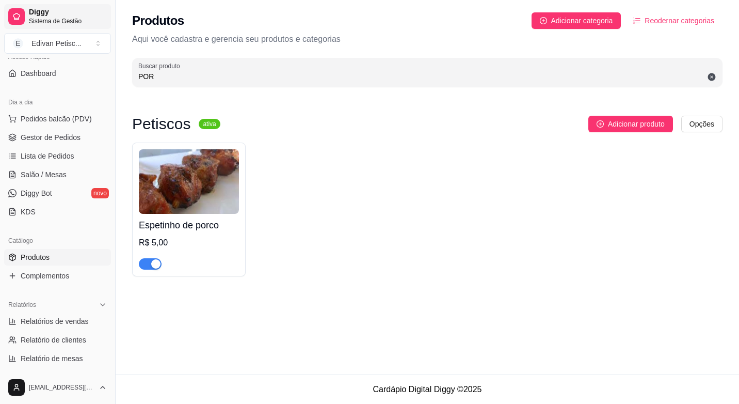
click at [65, 18] on span "Sistema de Gestão" at bounding box center [68, 21] width 78 height 8
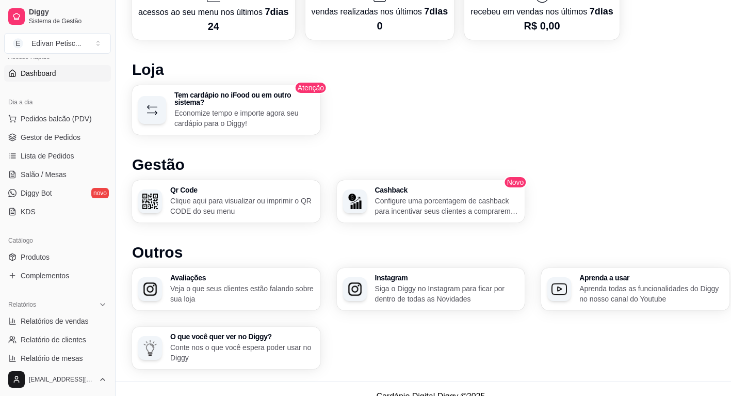
scroll to position [531, 0]
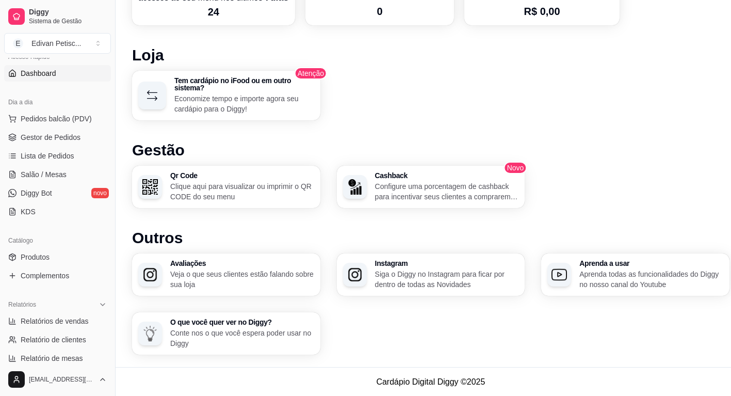
click at [621, 278] on p "Aprenda todas as funcionalidades do Diggy no nosso canal do Youtube" at bounding box center [652, 279] width 144 height 21
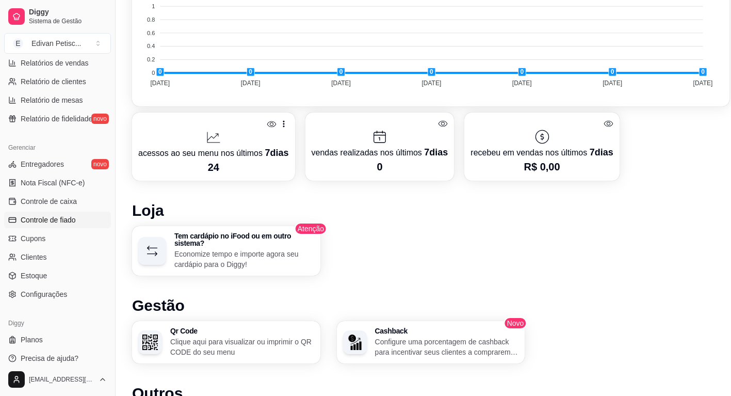
scroll to position [376, 0]
